Goal: Task Accomplishment & Management: Manage account settings

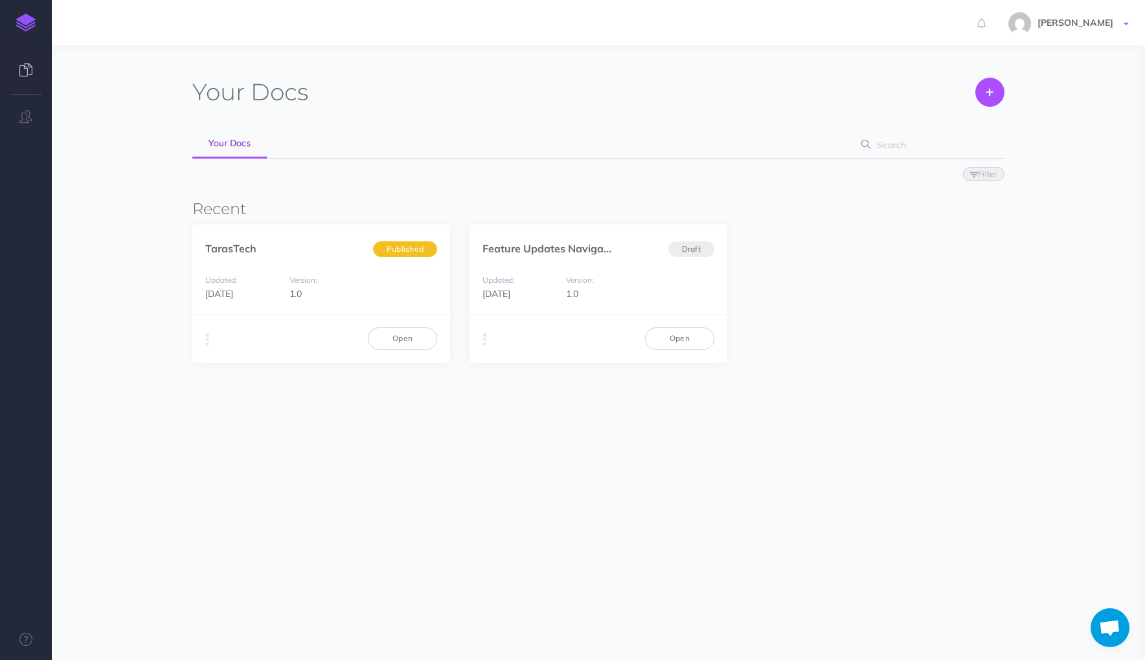
click at [1102, 28] on link "[PERSON_NAME]" at bounding box center [1070, 22] width 150 height 45
click at [1011, 74] on link "Account Settings" at bounding box center [1051, 73] width 162 height 23
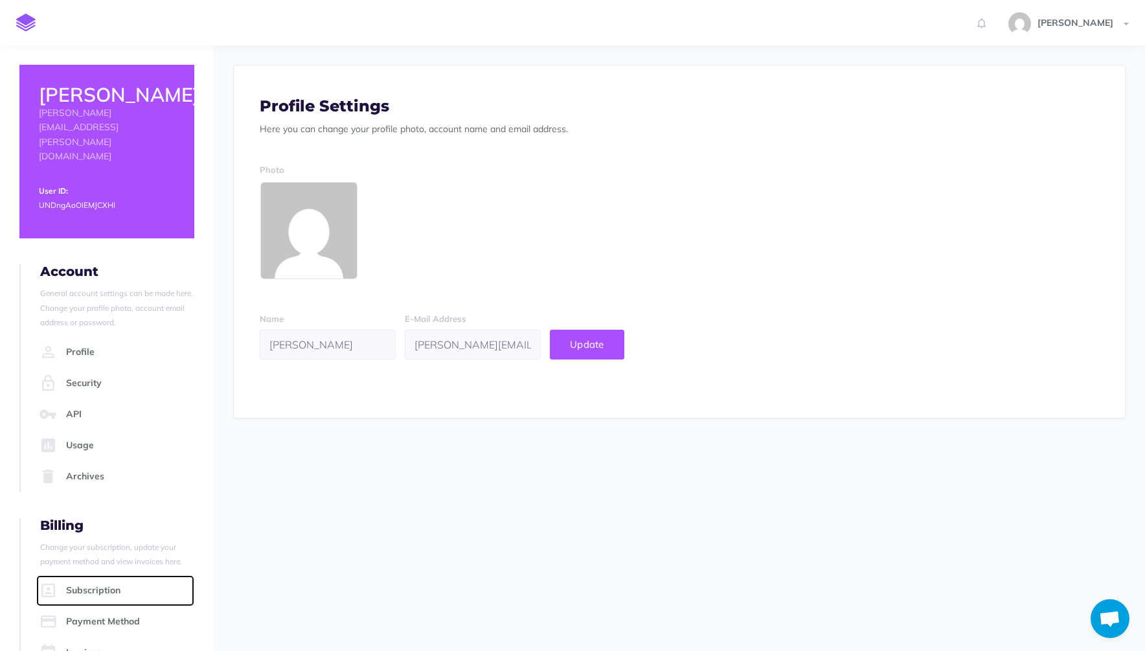
click at [96, 575] on link "Subscription" at bounding box center [115, 590] width 158 height 31
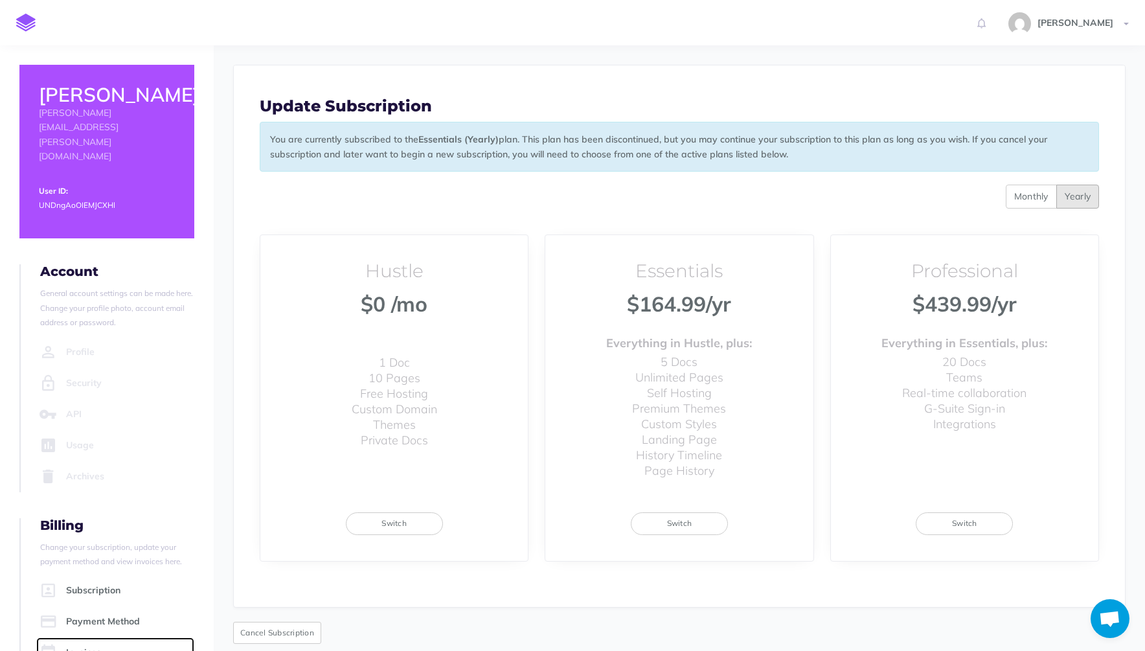
click at [98, 637] on link "Invoices" at bounding box center [115, 652] width 158 height 31
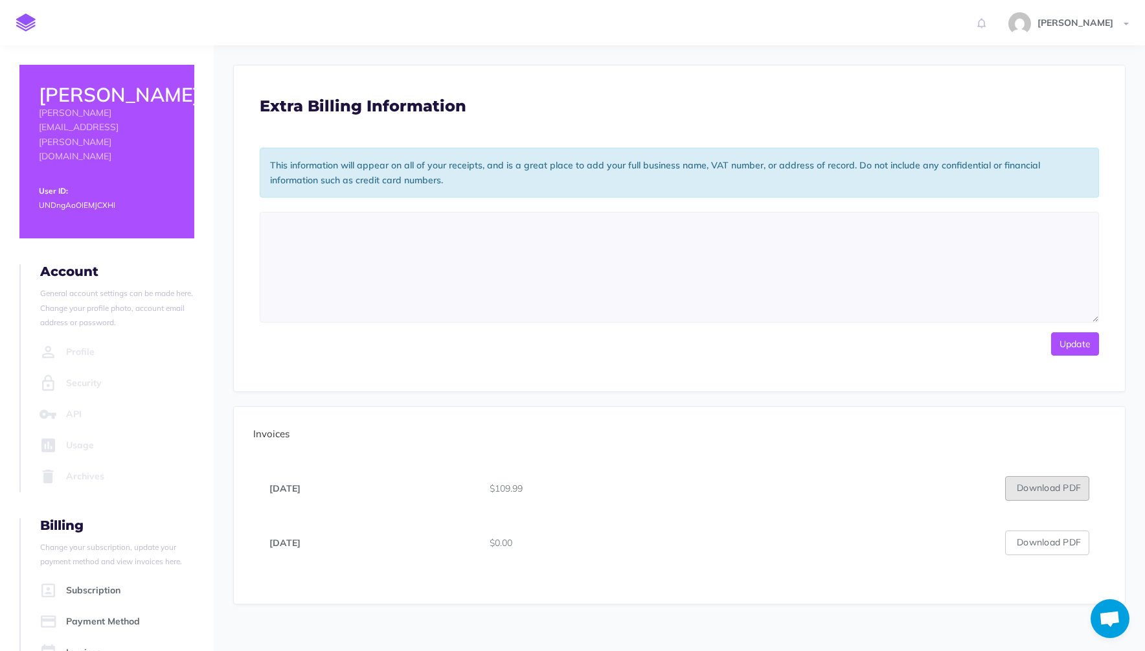
click at [1079, 492] on button "Download PDF" at bounding box center [1047, 488] width 84 height 25
